Goal: Use online tool/utility: Utilize a website feature to perform a specific function

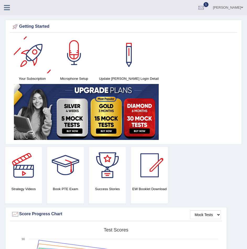
click at [83, 48] on div at bounding box center [74, 55] width 37 height 37
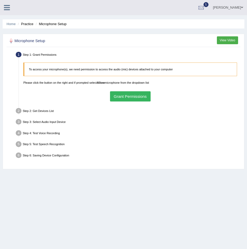
click at [126, 89] on div "To access your microphone(s), we need permission to access the audio (mic) devi…" at bounding box center [130, 82] width 218 height 44
click at [121, 94] on button "Grant Permissions" at bounding box center [130, 96] width 41 height 10
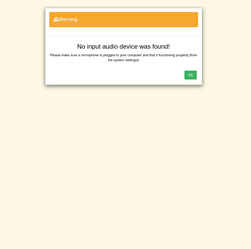
drag, startPoint x: 195, startPoint y: 74, endPoint x: 187, endPoint y: 77, distance: 8.2
click at [195, 73] on button "OK" at bounding box center [190, 75] width 12 height 9
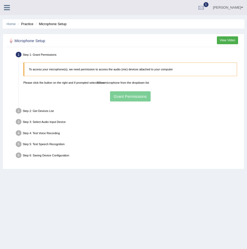
click at [139, 95] on div "To access your microphone(s), we need permission to access the audio (mic) devi…" at bounding box center [130, 82] width 218 height 44
